Goal: Navigation & Orientation: Find specific page/section

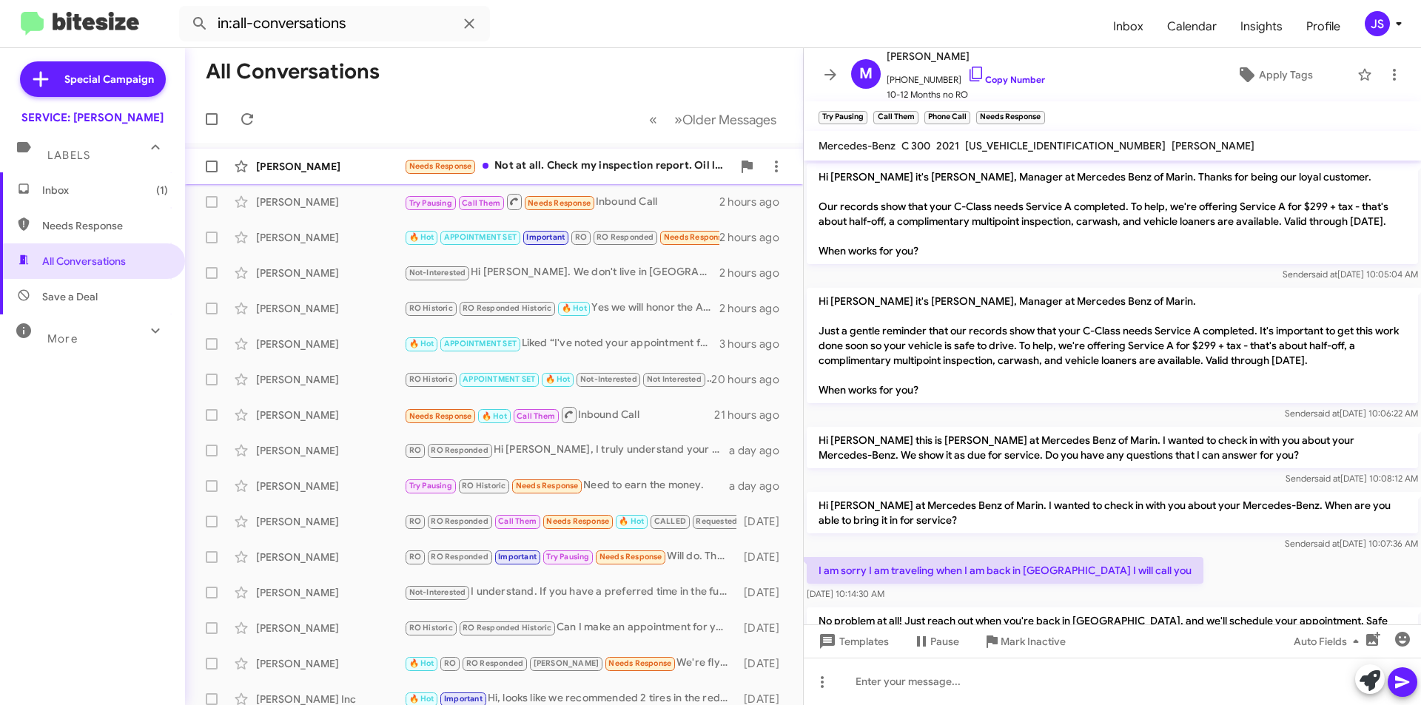
scroll to position [84, 0]
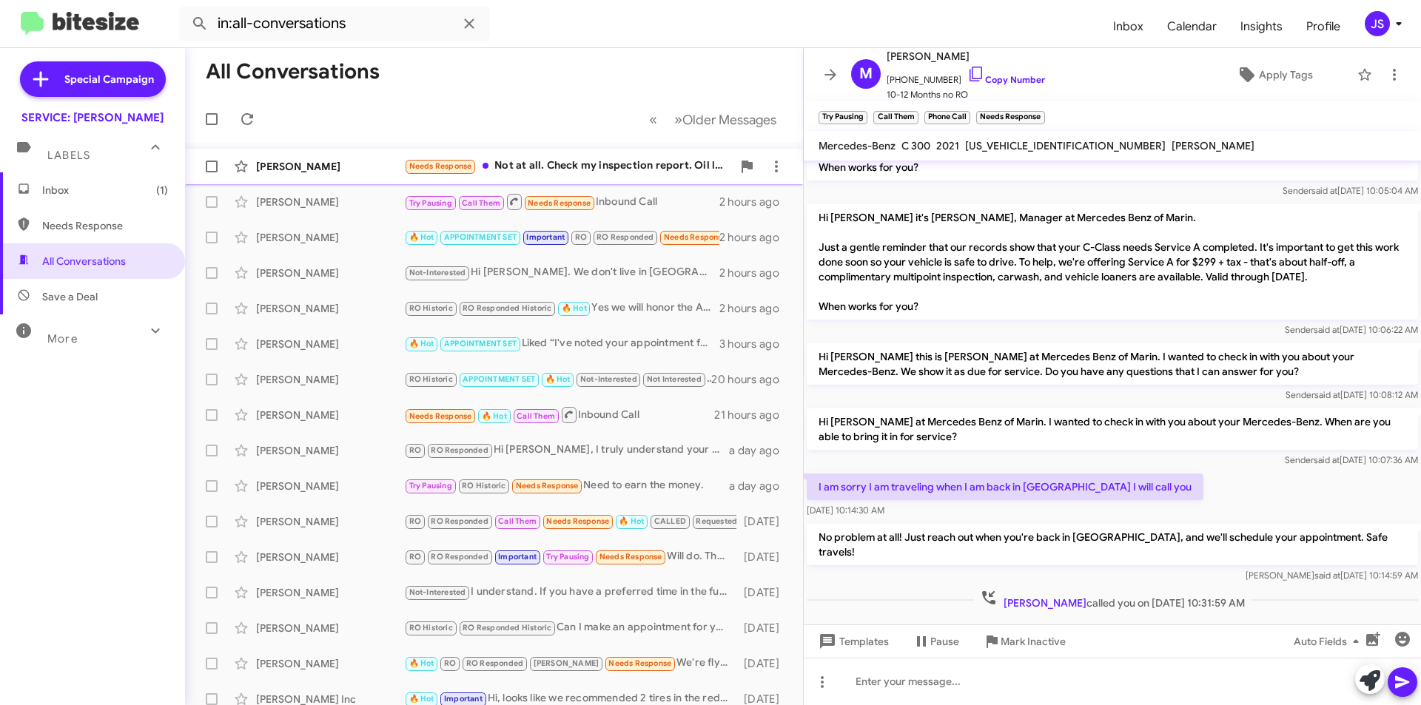
click at [312, 174] on div "Alex Yusim Needs Response Not at all. Check my inspection report. Oil leak. Whe…" at bounding box center [494, 167] width 594 height 30
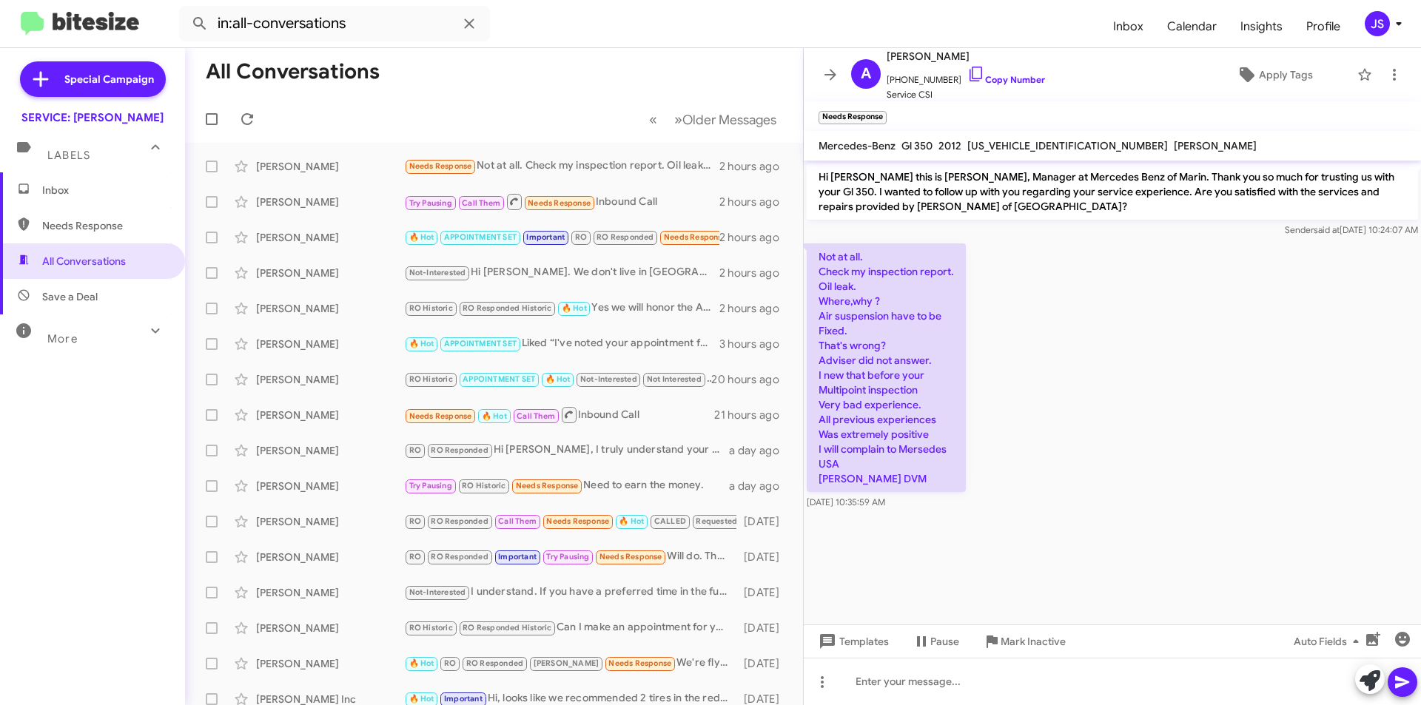
click at [1044, 367] on div "Not at all. Check my inspection report. Oil leak. Where,why ? Air suspension ha…" at bounding box center [1112, 377] width 617 height 272
click at [970, 73] on icon at bounding box center [976, 74] width 13 height 15
click at [982, 417] on div "Not at all. Check my inspection report. Oil leak. Where,why ? Air suspension ha…" at bounding box center [1112, 377] width 617 height 272
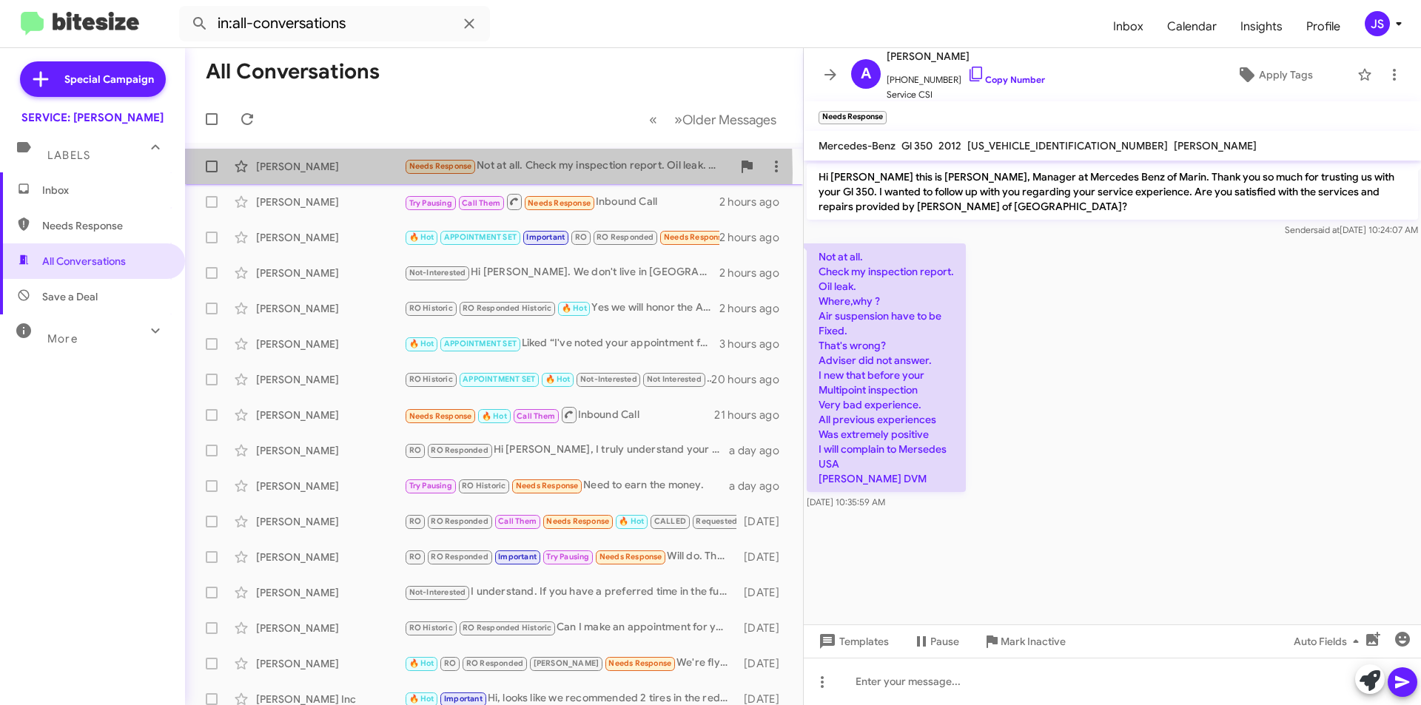
click at [276, 173] on div "[PERSON_NAME]" at bounding box center [330, 166] width 148 height 15
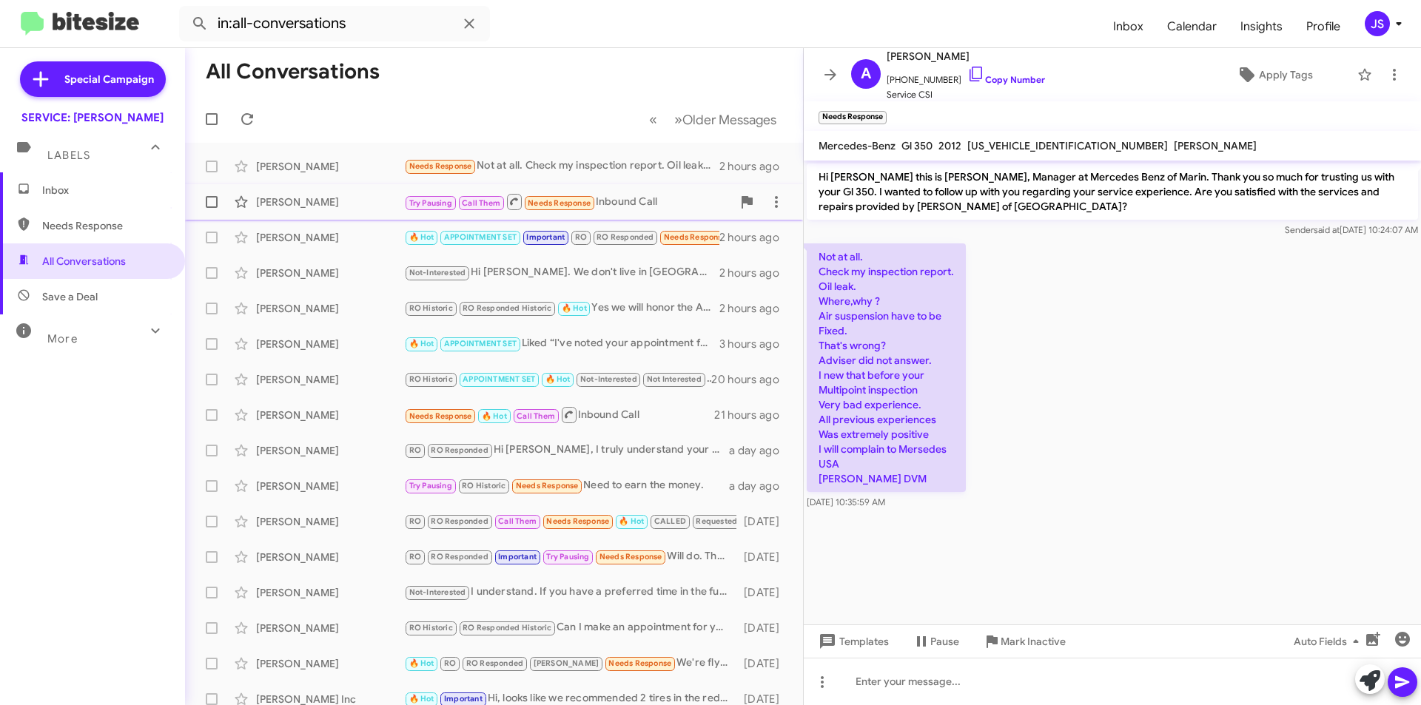
click at [314, 203] on div "[PERSON_NAME]" at bounding box center [330, 202] width 148 height 15
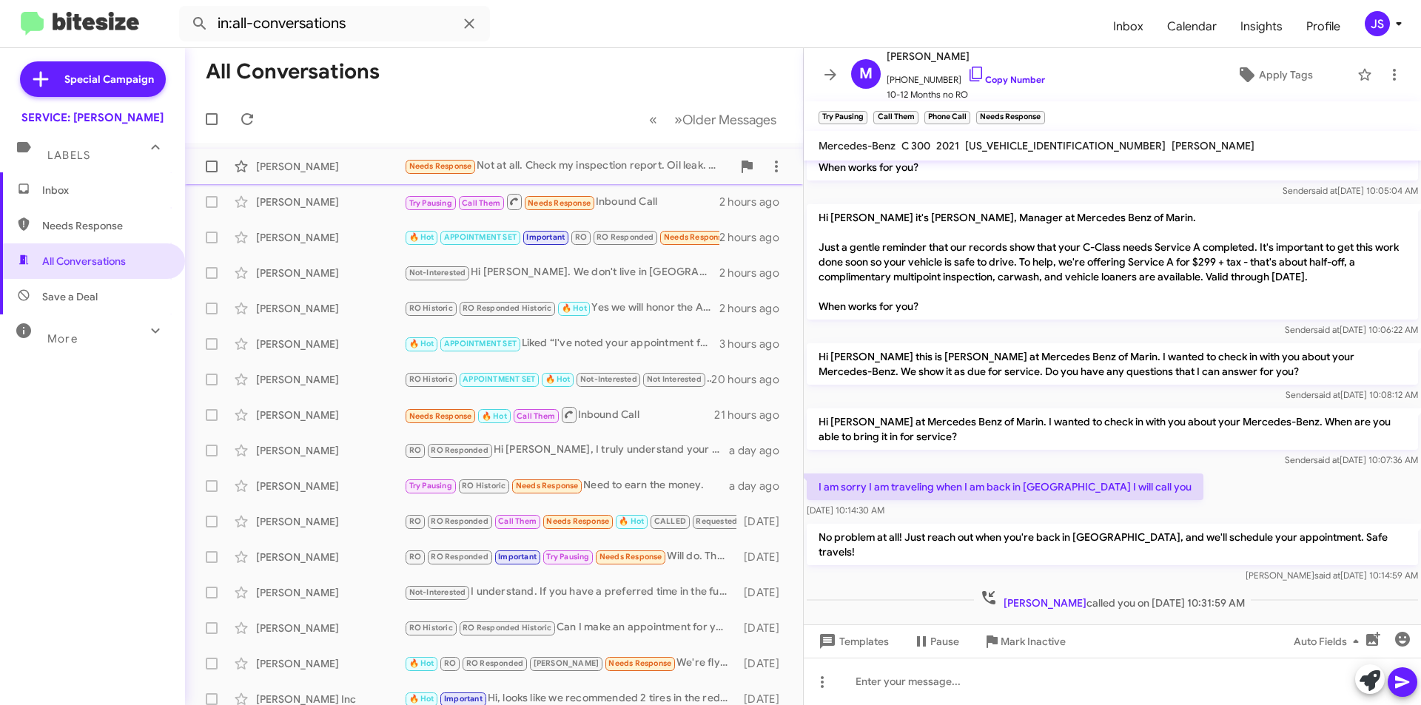
click at [322, 155] on div "Alex Yusim Needs Response Not at all. Check my inspection report. Oil leak. Whe…" at bounding box center [494, 167] width 594 height 30
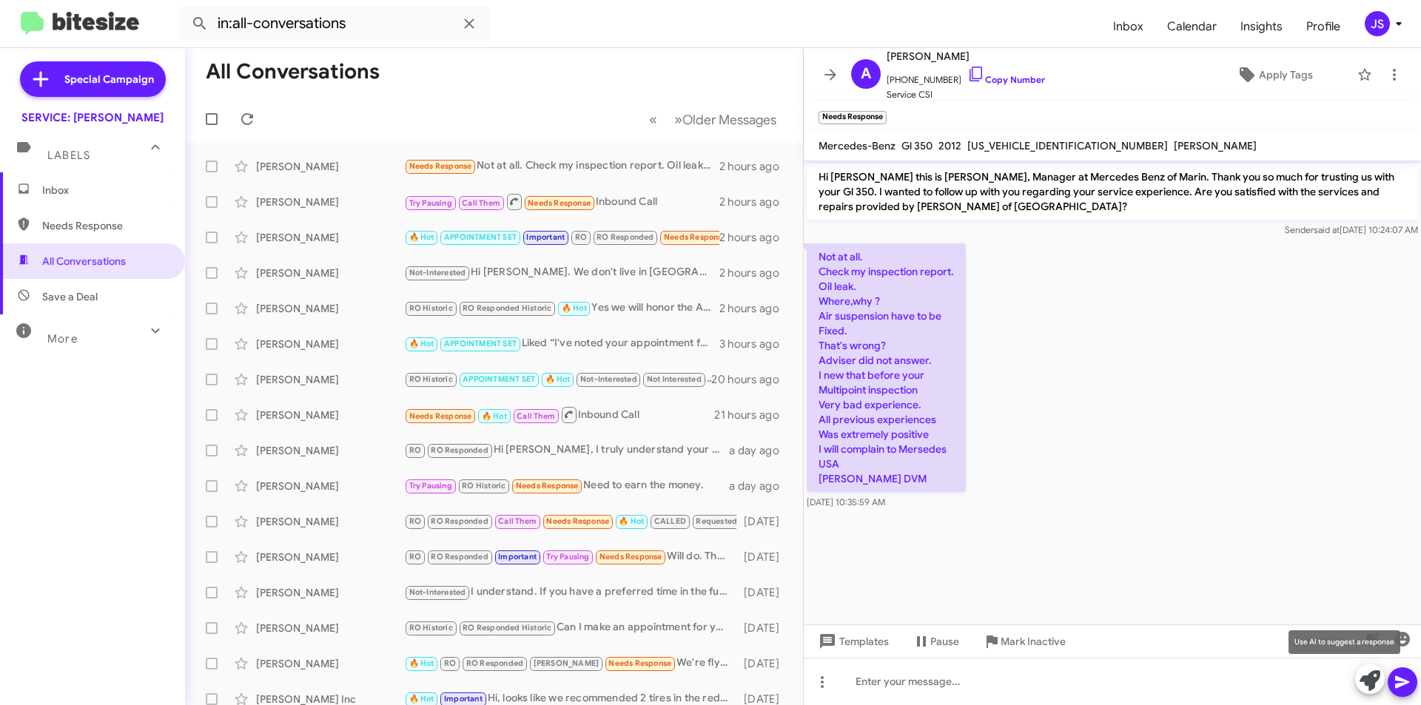
click at [1374, 684] on icon at bounding box center [1370, 681] width 21 height 21
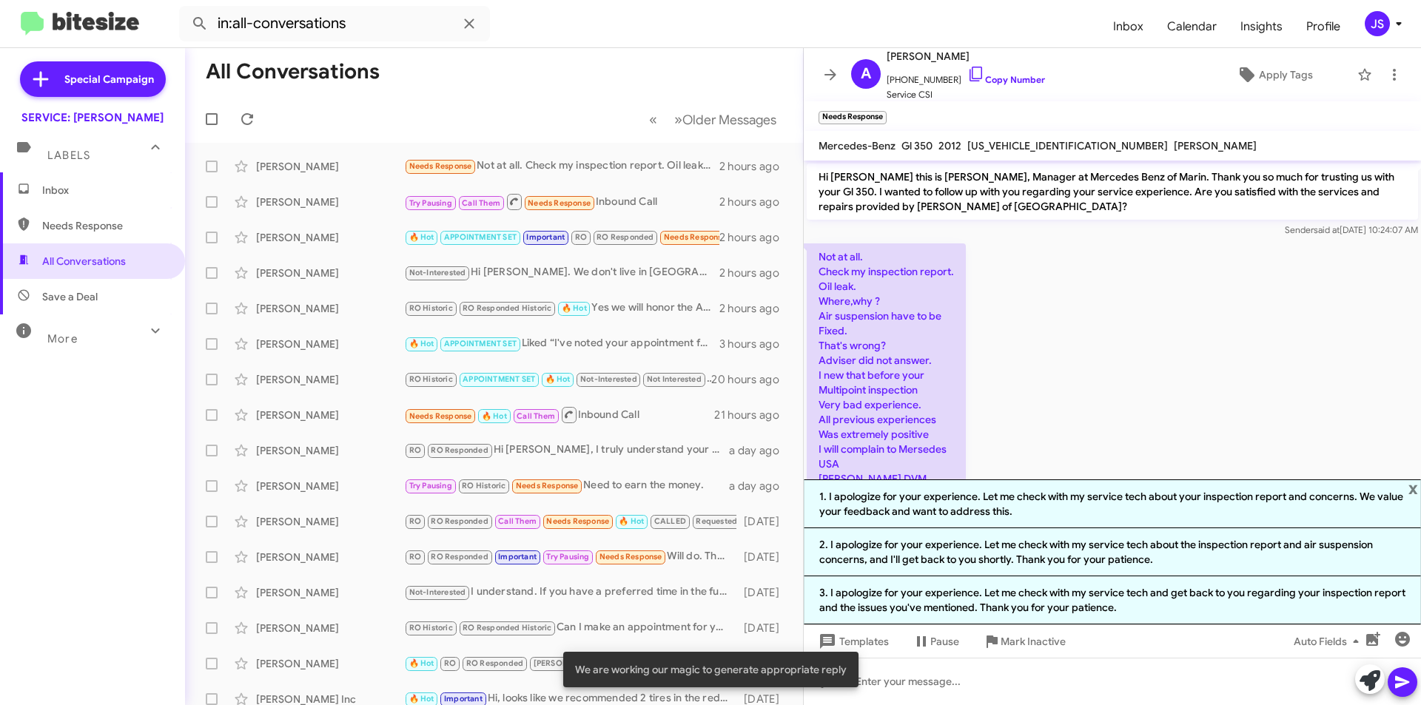
click at [1129, 325] on div "Not at all. Check my inspection report. Oil leak. Where,why ? Air suspension ha…" at bounding box center [1112, 377] width 617 height 272
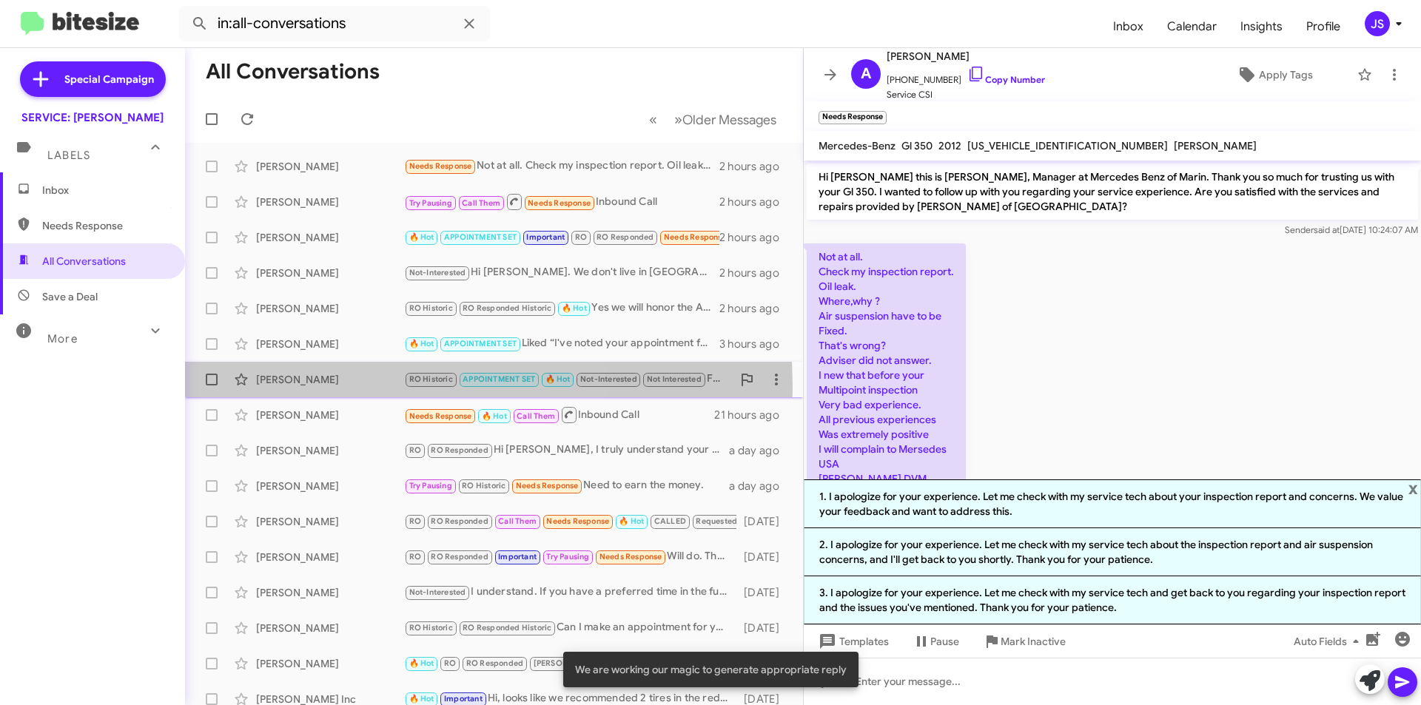
click at [323, 389] on div "Robert Duffala RO Historic APPOINTMENT SET 🔥 Hot Not-Interested Not Interested …" at bounding box center [494, 380] width 594 height 30
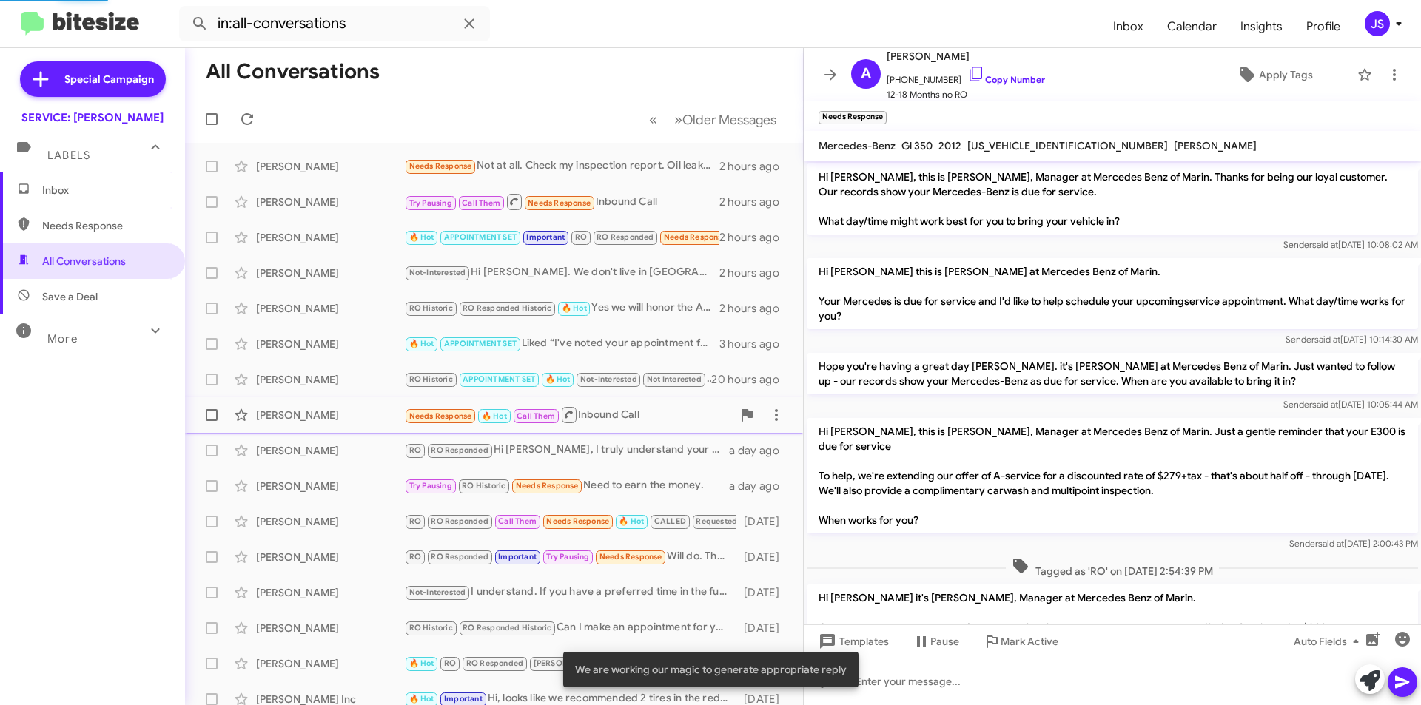
scroll to position [595, 0]
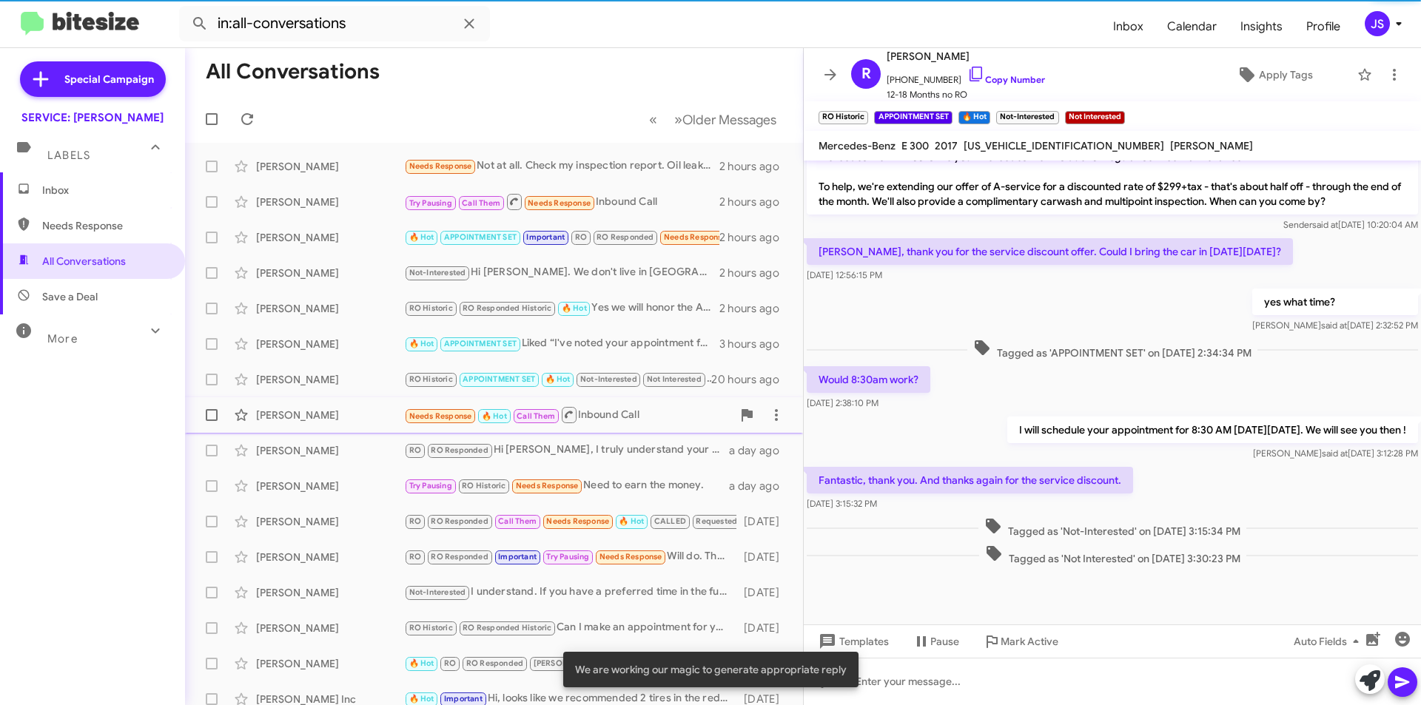
click at [322, 416] on div "[PERSON_NAME]" at bounding box center [330, 415] width 148 height 15
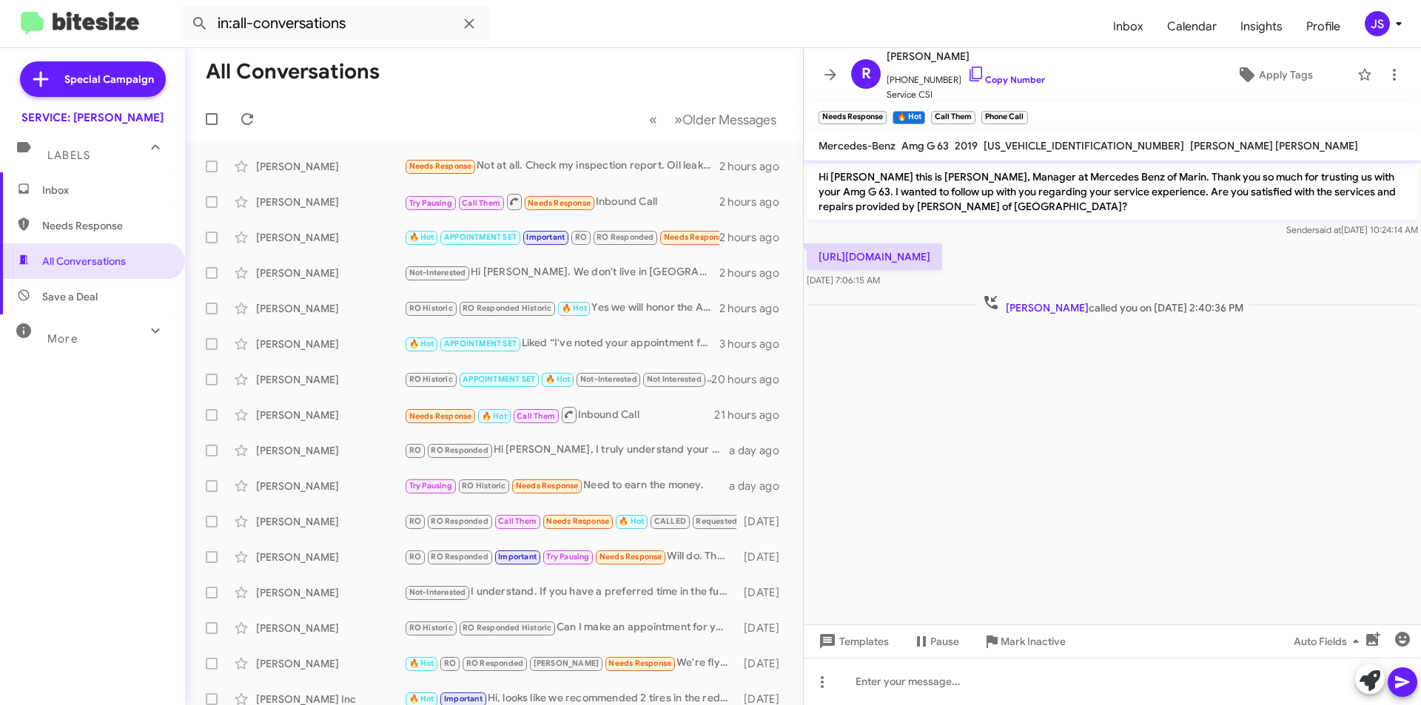
click at [124, 295] on span "Save a Deal" at bounding box center [92, 297] width 185 height 36
type input "in:not-interested"
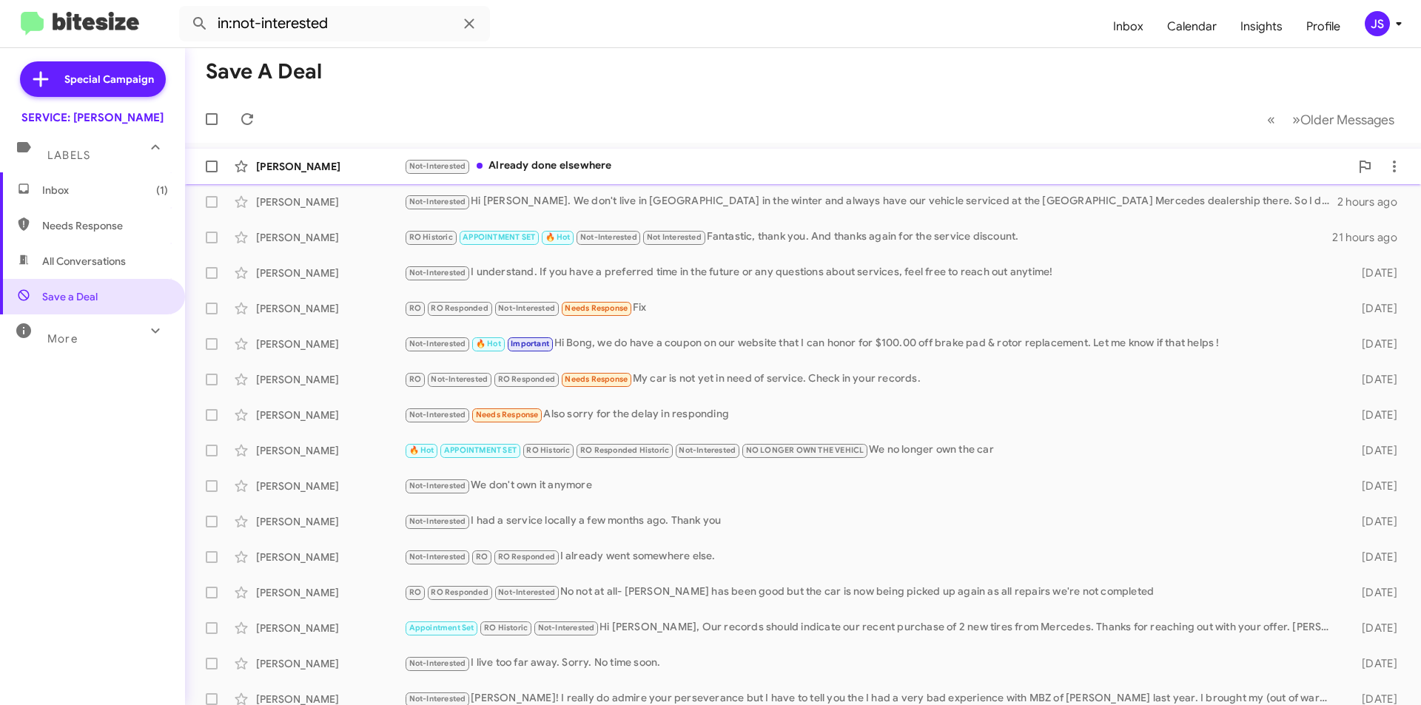
click at [583, 166] on div "Not-Interested Already done elsewhere" at bounding box center [877, 166] width 946 height 17
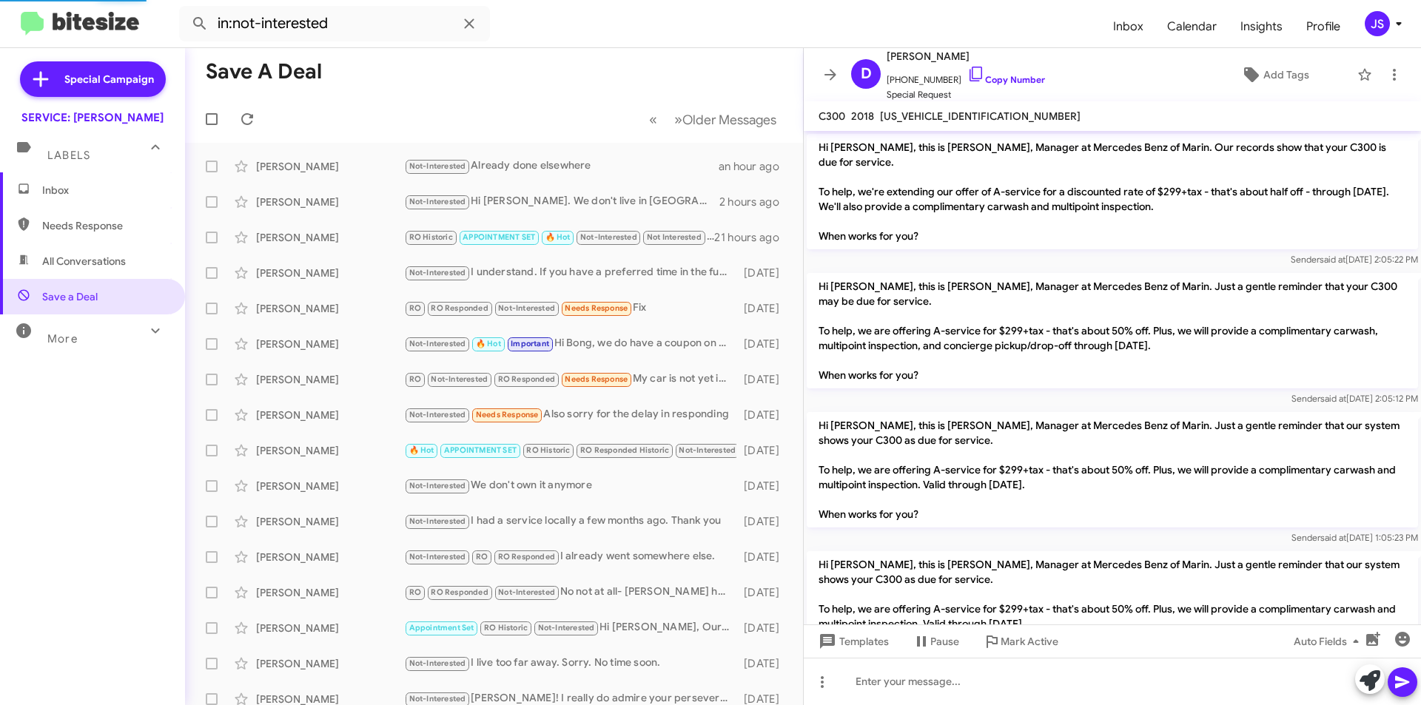
scroll to position [2104, 0]
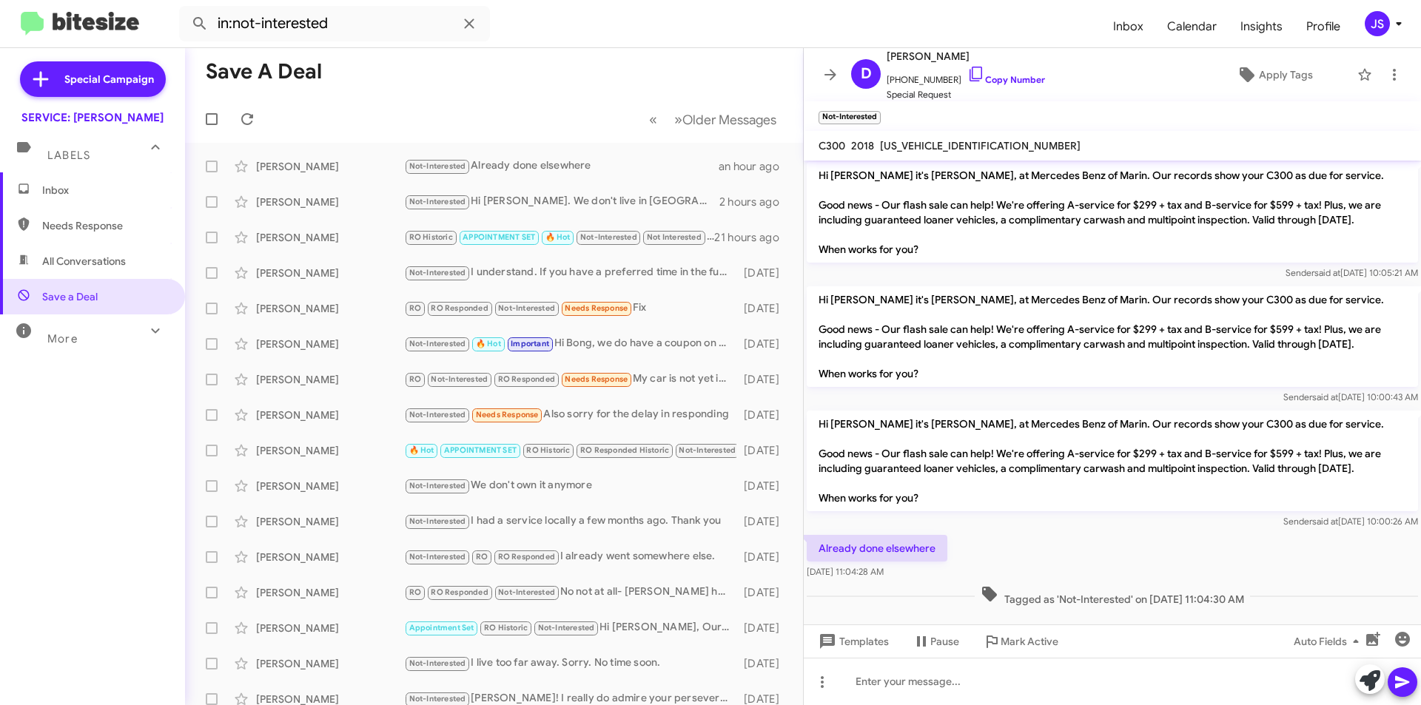
click at [41, 192] on span "Inbox" at bounding box center [92, 190] width 185 height 36
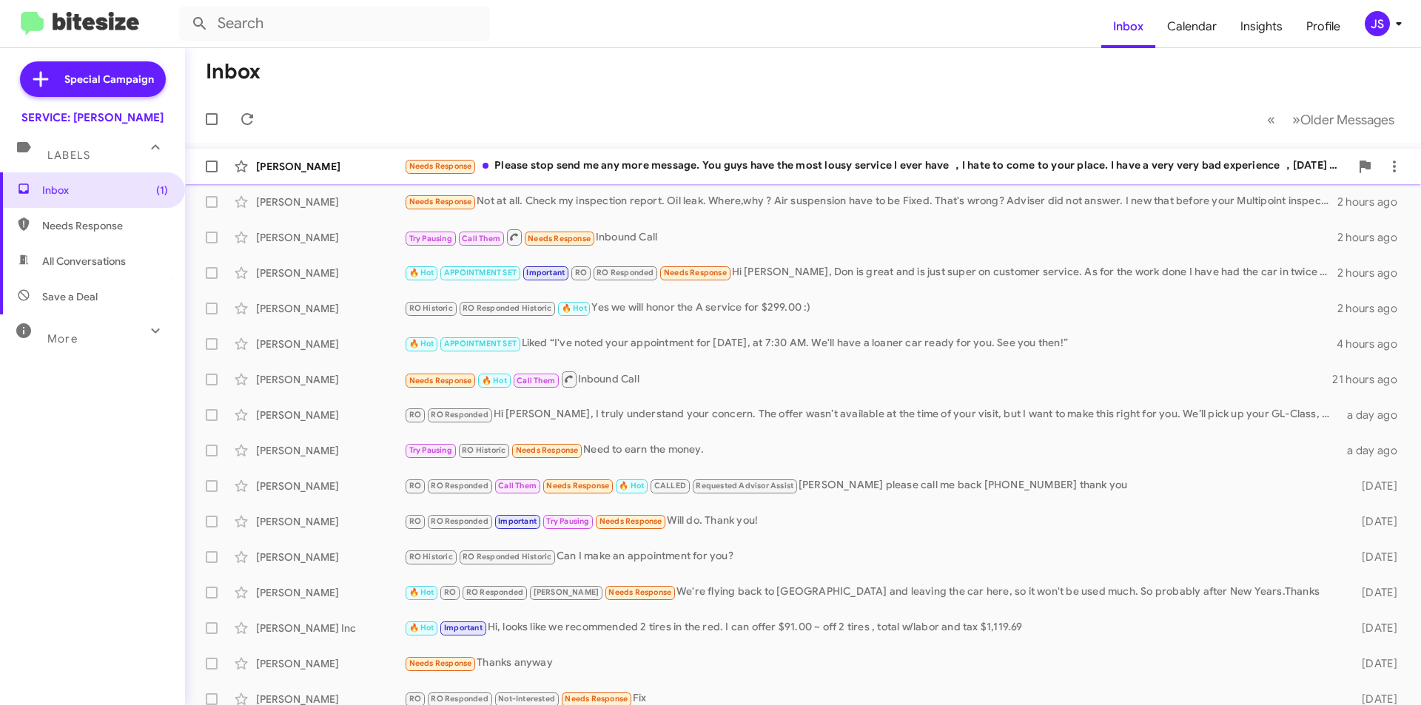
click at [674, 167] on div "Needs Response Please stop send me any more message. You guys have the most lou…" at bounding box center [877, 166] width 946 height 17
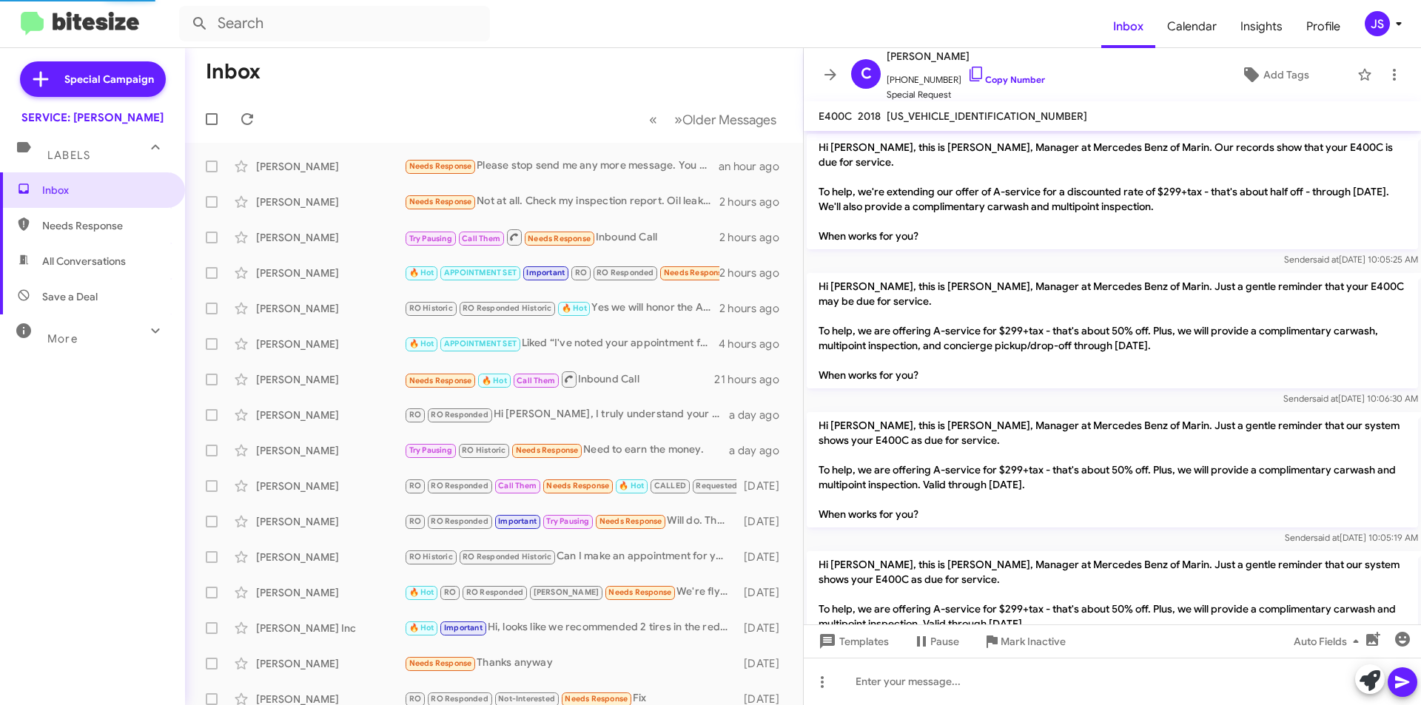
scroll to position [2275, 0]
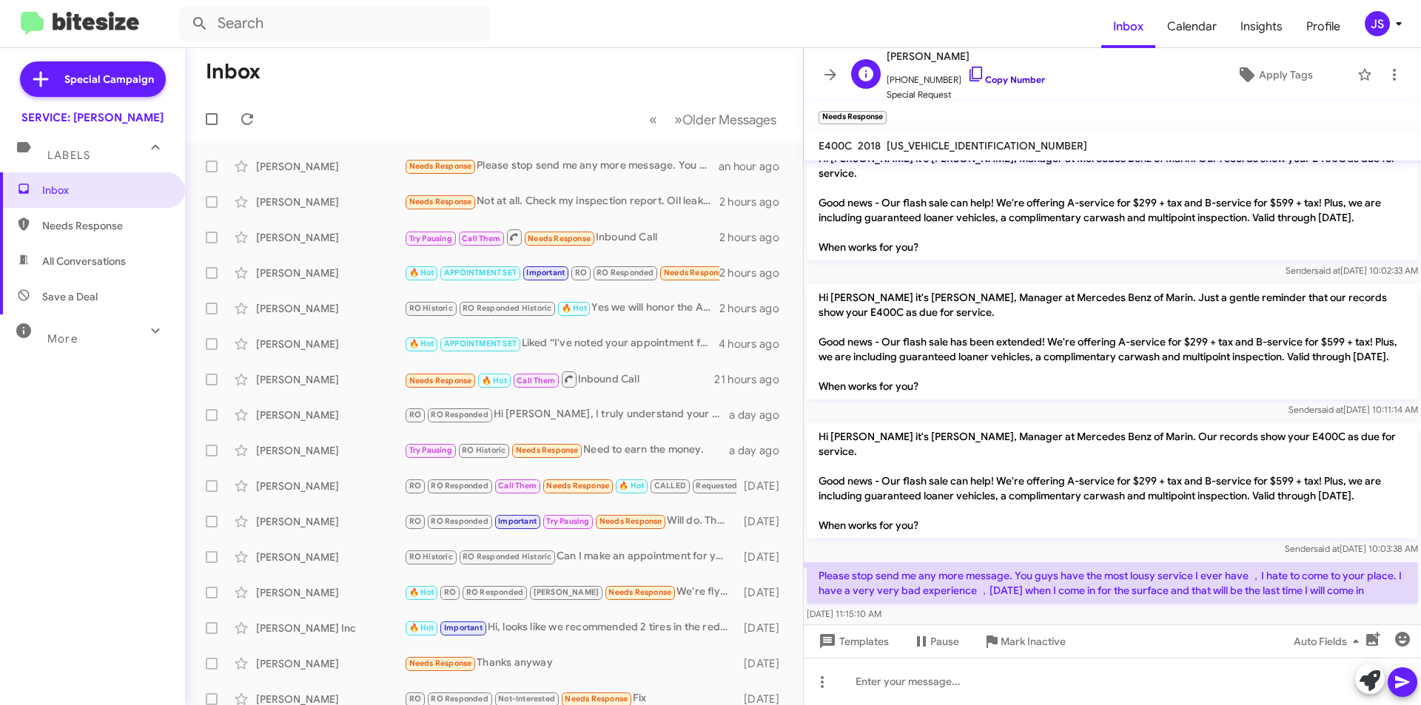
click at [967, 70] on icon at bounding box center [976, 74] width 18 height 18
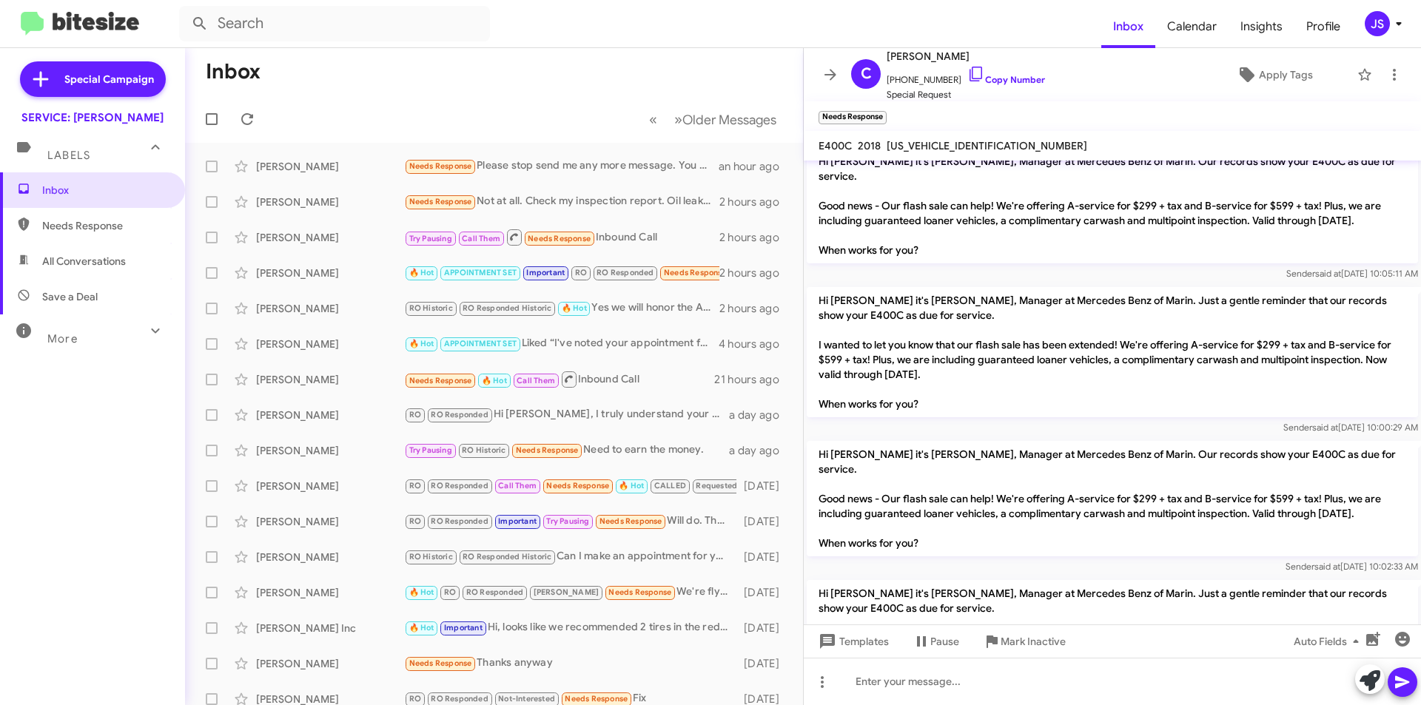
scroll to position [2304, 0]
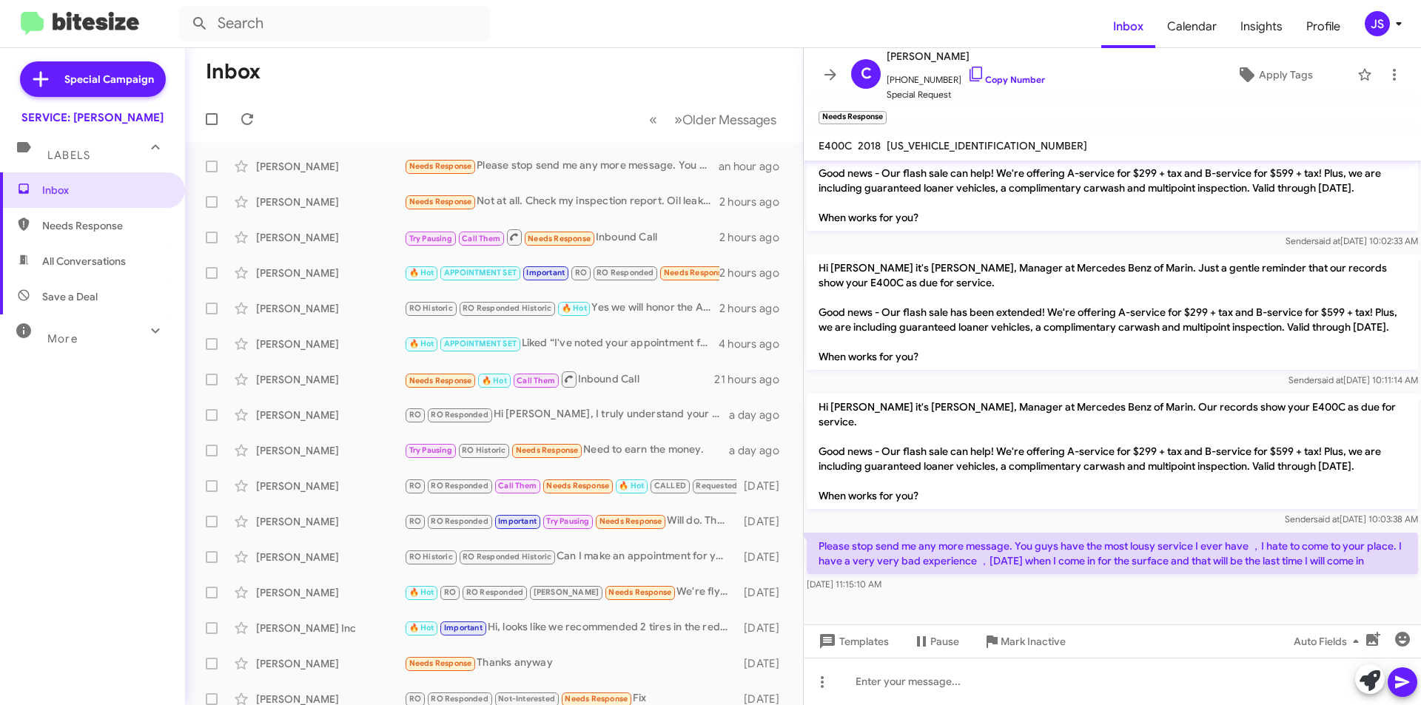
click at [1213, 595] on div at bounding box center [1112, 632] width 617 height 74
click at [138, 192] on span "Inbox" at bounding box center [105, 190] width 126 height 15
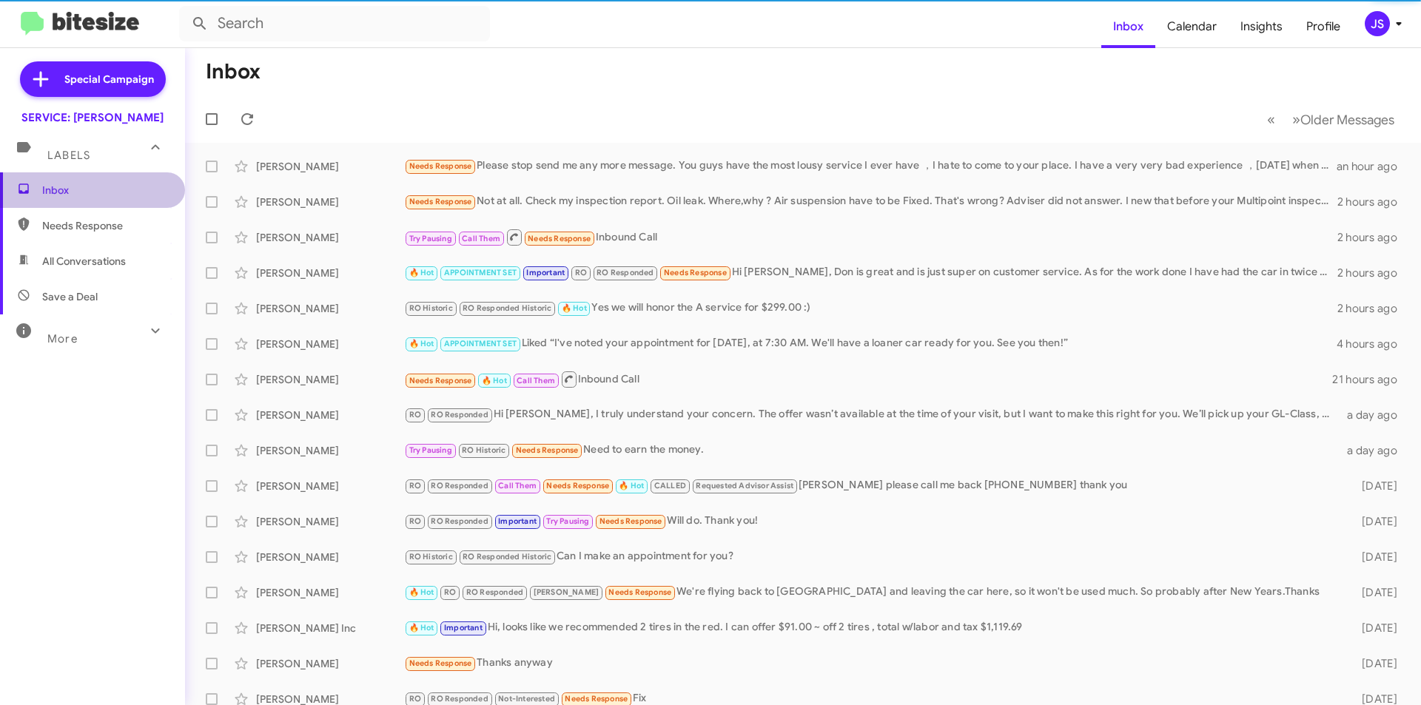
click at [138, 192] on span "Inbox" at bounding box center [105, 190] width 126 height 15
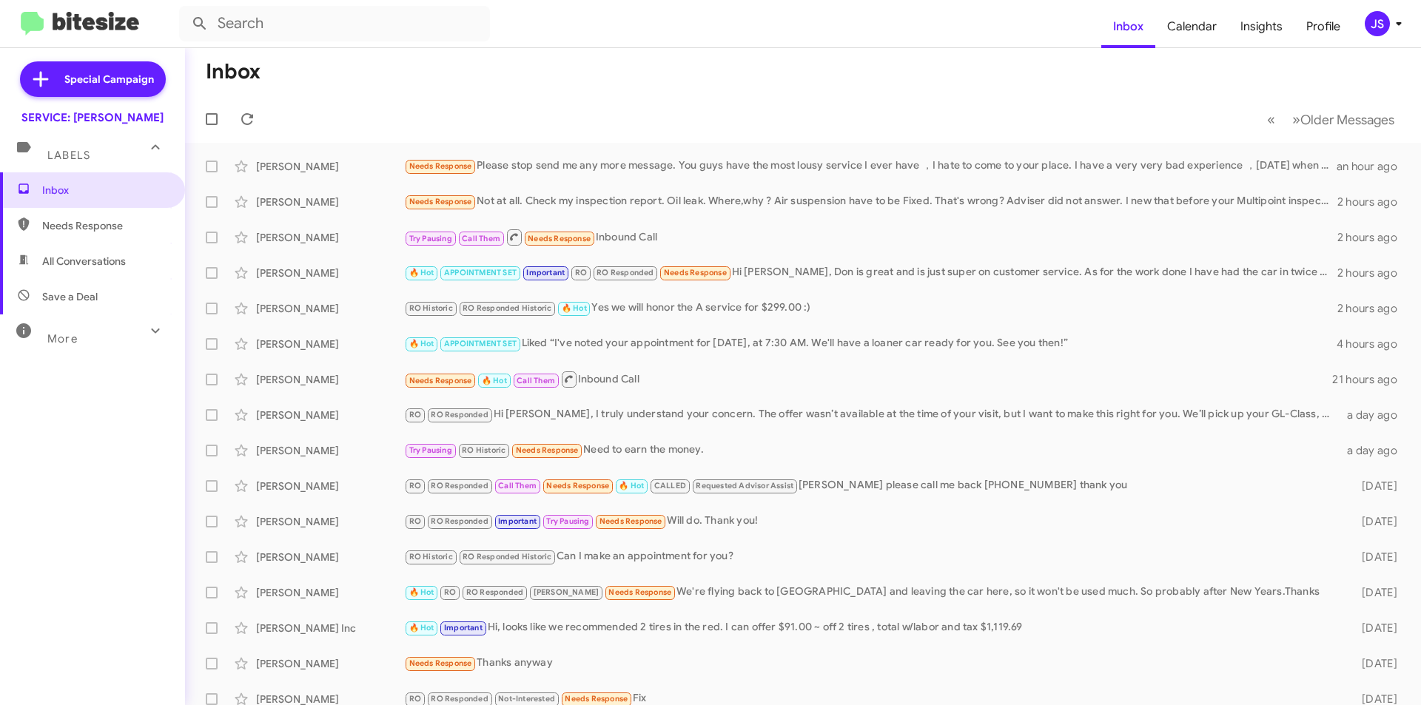
click at [122, 226] on span "Needs Response" at bounding box center [105, 225] width 126 height 15
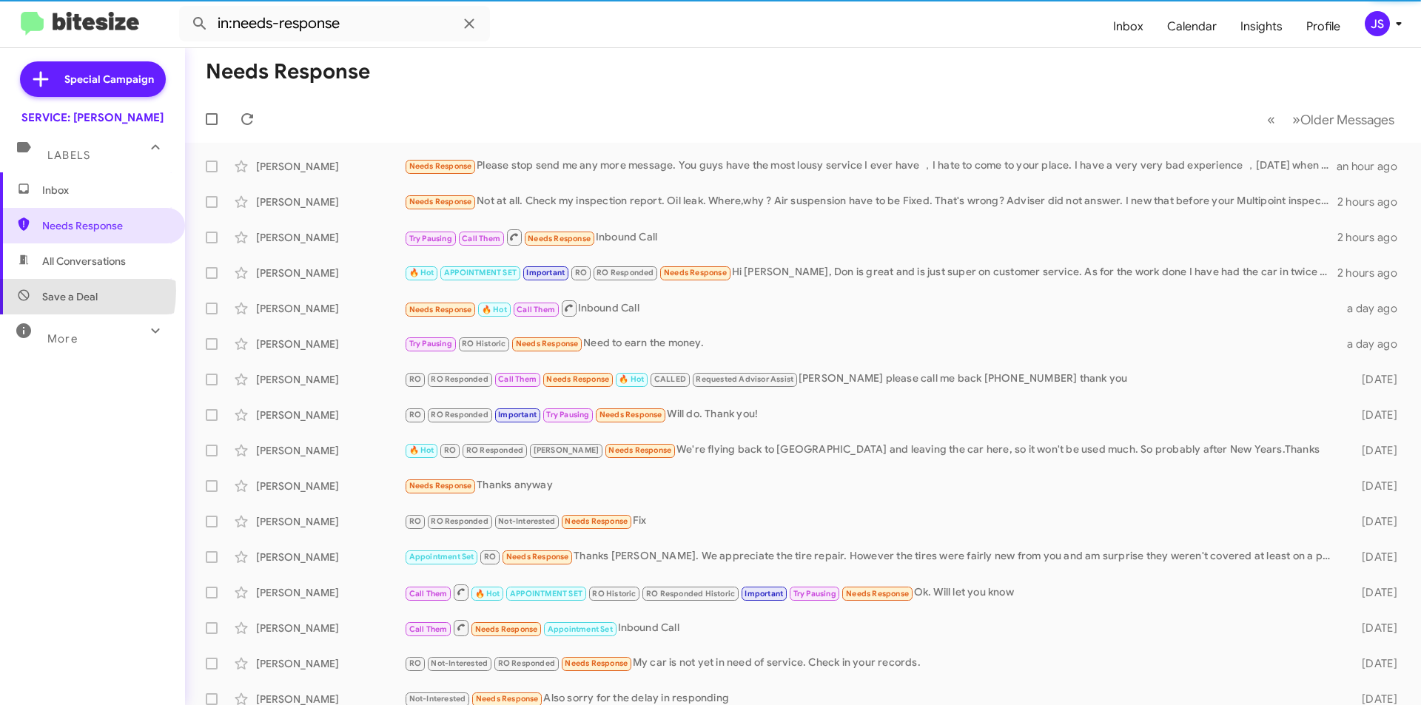
click at [57, 291] on span "Save a Deal" at bounding box center [70, 296] width 56 height 15
type input "in:not-interested"
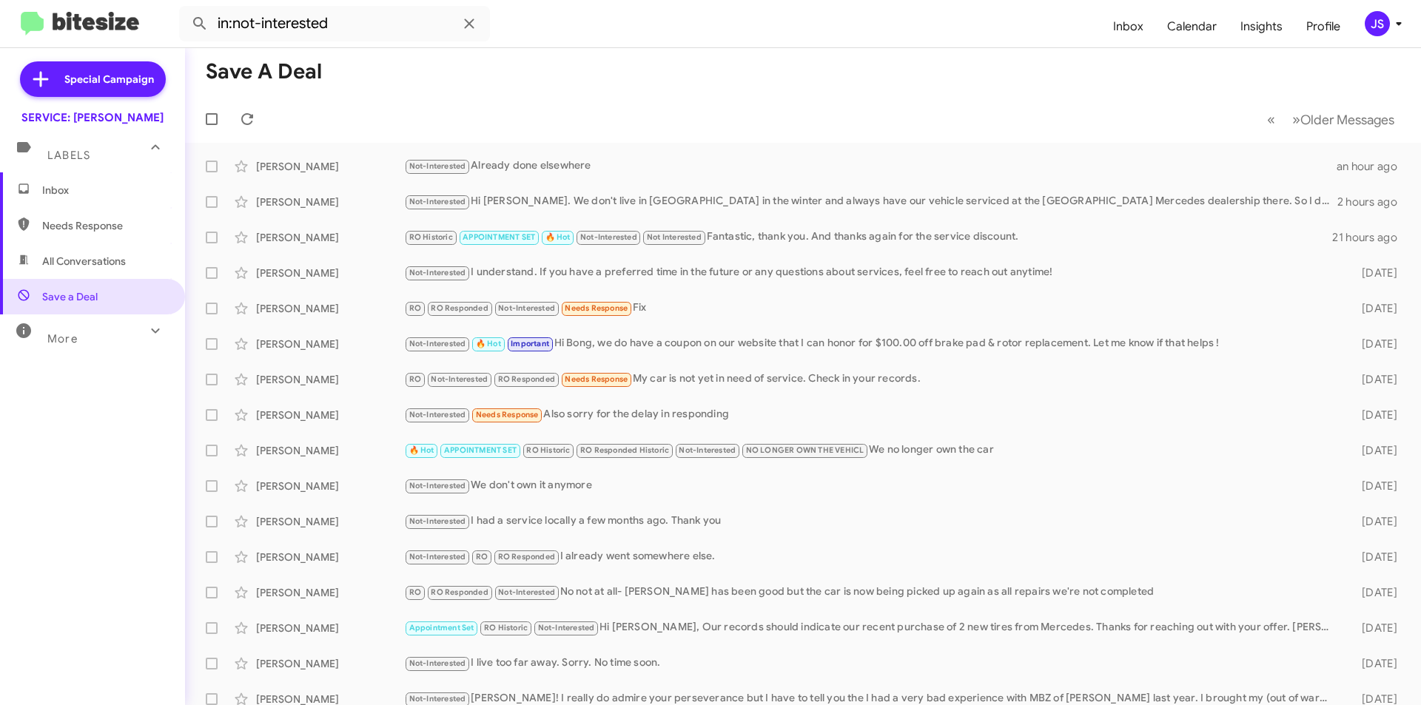
click at [25, 200] on span "Inbox" at bounding box center [92, 190] width 185 height 36
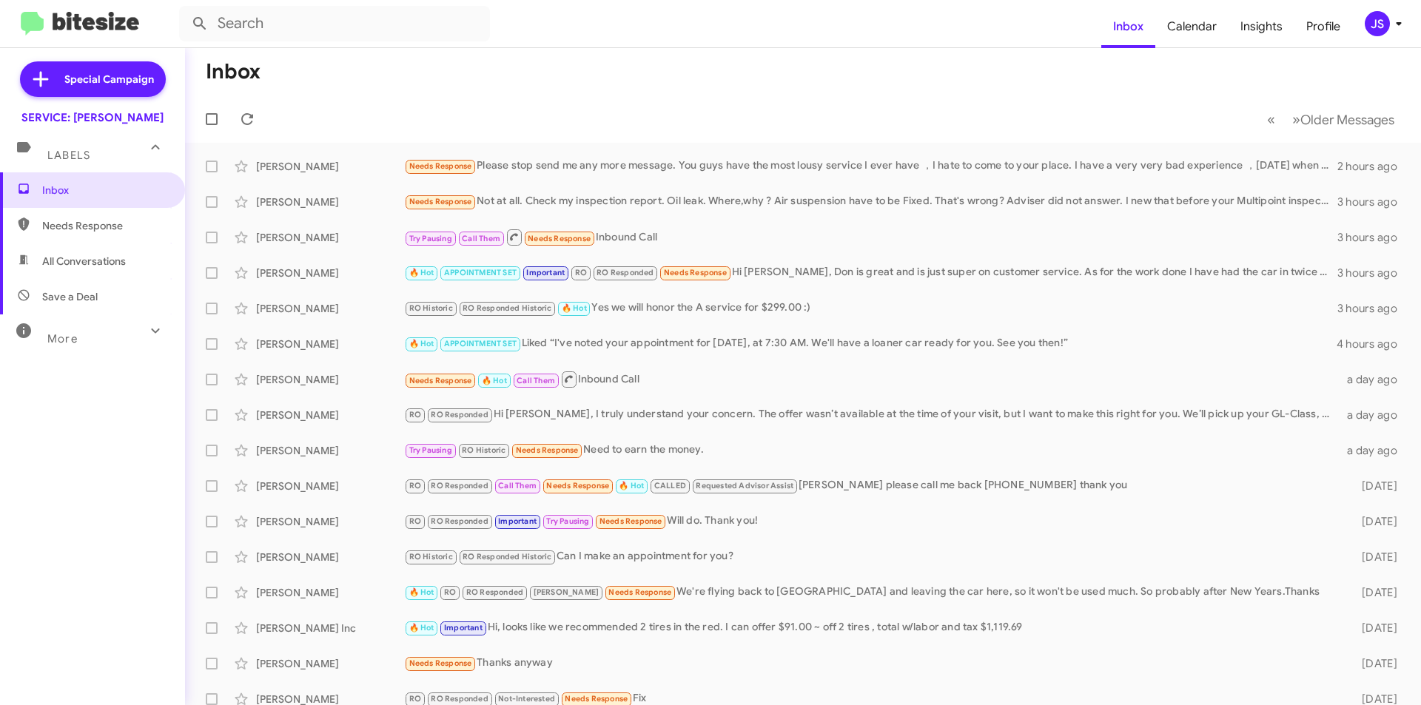
click at [105, 268] on span "All Conversations" at bounding box center [84, 261] width 84 height 15
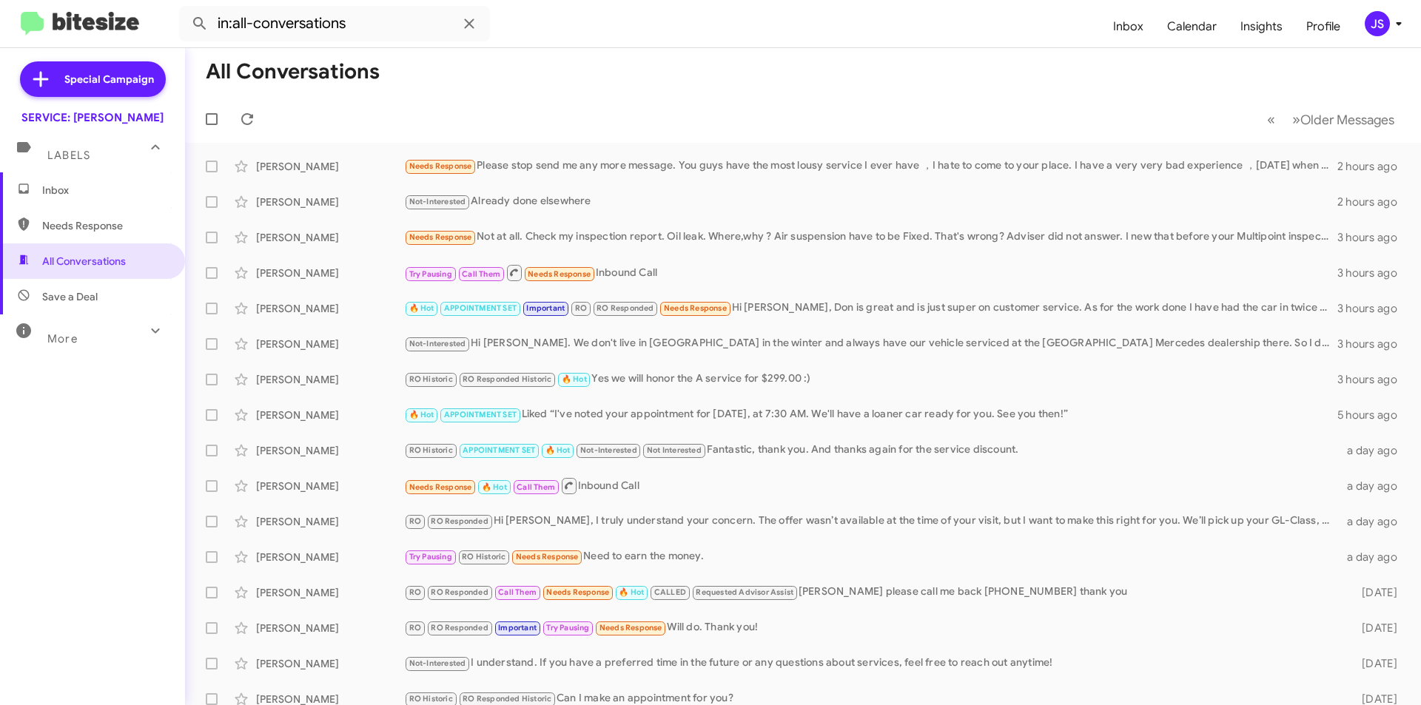
click at [99, 296] on span "Save a Deal" at bounding box center [92, 297] width 185 height 36
type input "in:not-interested"
